Goal: Information Seeking & Learning: Learn about a topic

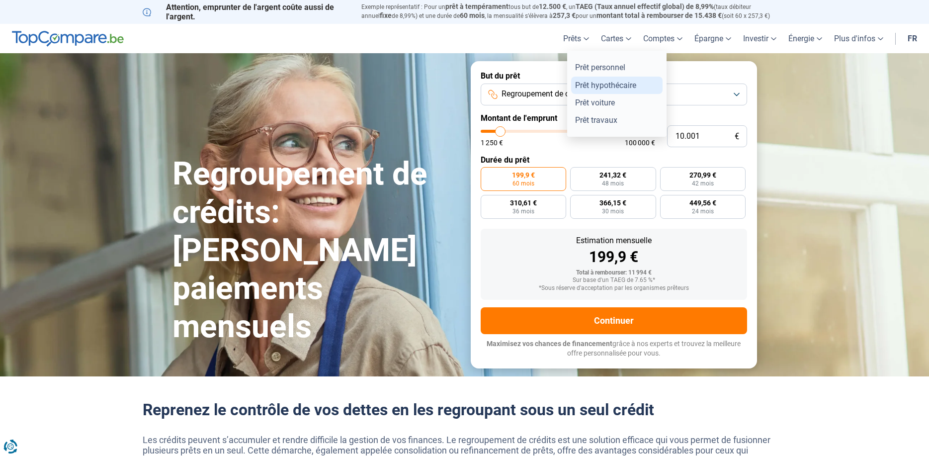
click at [602, 86] on link "Prêt hypothécaire" at bounding box center [616, 85] width 91 height 17
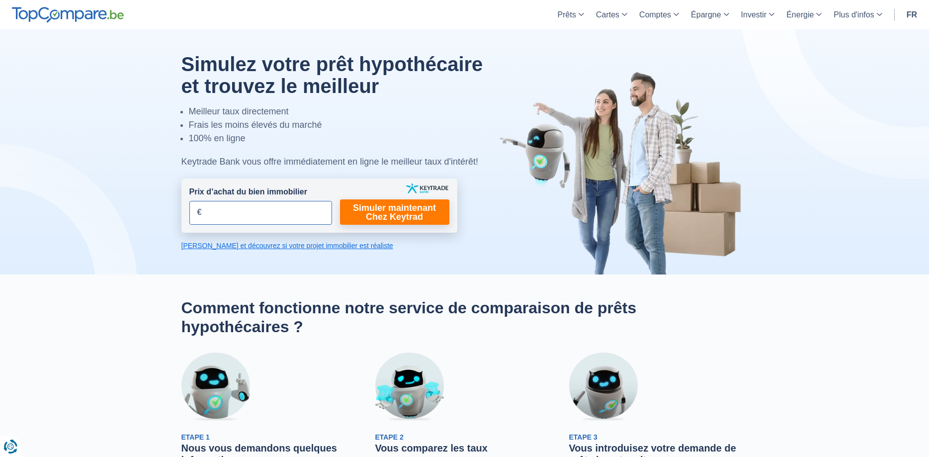
click at [262, 216] on input "Prix d’achat du bien immobilier" at bounding box center [260, 213] width 143 height 24
type input "210.000"
click at [327, 246] on link "[PERSON_NAME] et découvrez si votre projet immobilier est réaliste" at bounding box center [319, 245] width 276 height 10
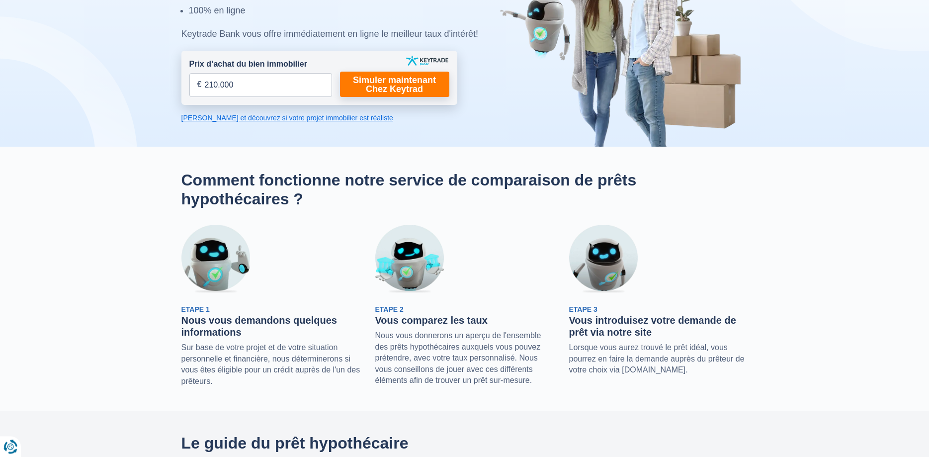
scroll to position [46, 0]
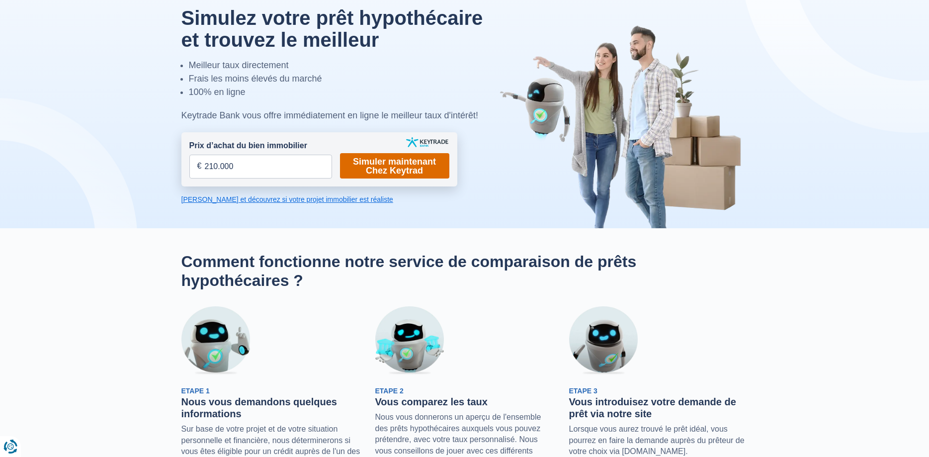
click at [385, 170] on link "Simuler maintenant Chez Keytrad" at bounding box center [394, 165] width 109 height 25
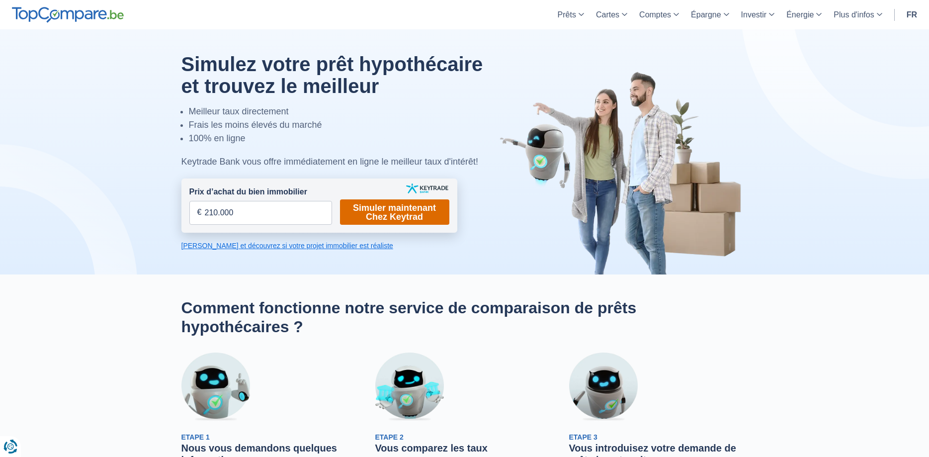
click at [412, 206] on link "Simuler maintenant Chez Keytrad" at bounding box center [394, 211] width 109 height 25
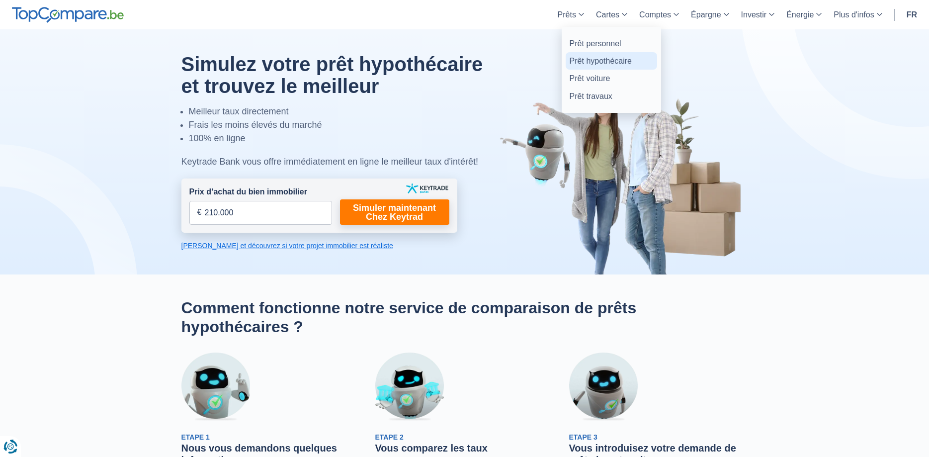
click at [592, 59] on link "Prêt hypothécaire" at bounding box center [610, 60] width 91 height 17
click at [577, 95] on link "Prêt travaux" at bounding box center [610, 95] width 91 height 17
